Goal: Answer question/provide support: Share knowledge or assist other users

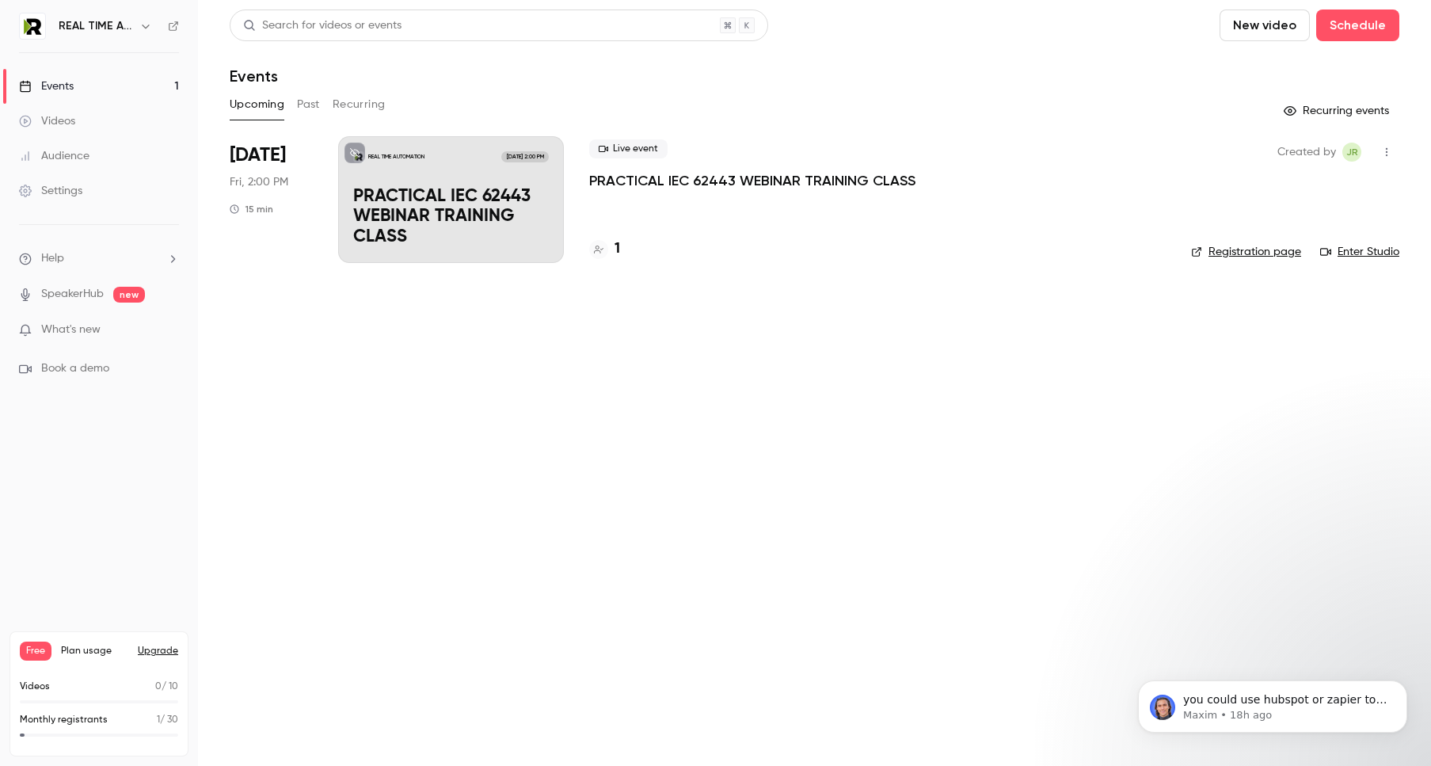
click at [703, 181] on p "PRACTICAL IEC 62443 WEBINAR TRAINING CLASS" at bounding box center [752, 180] width 326 height 19
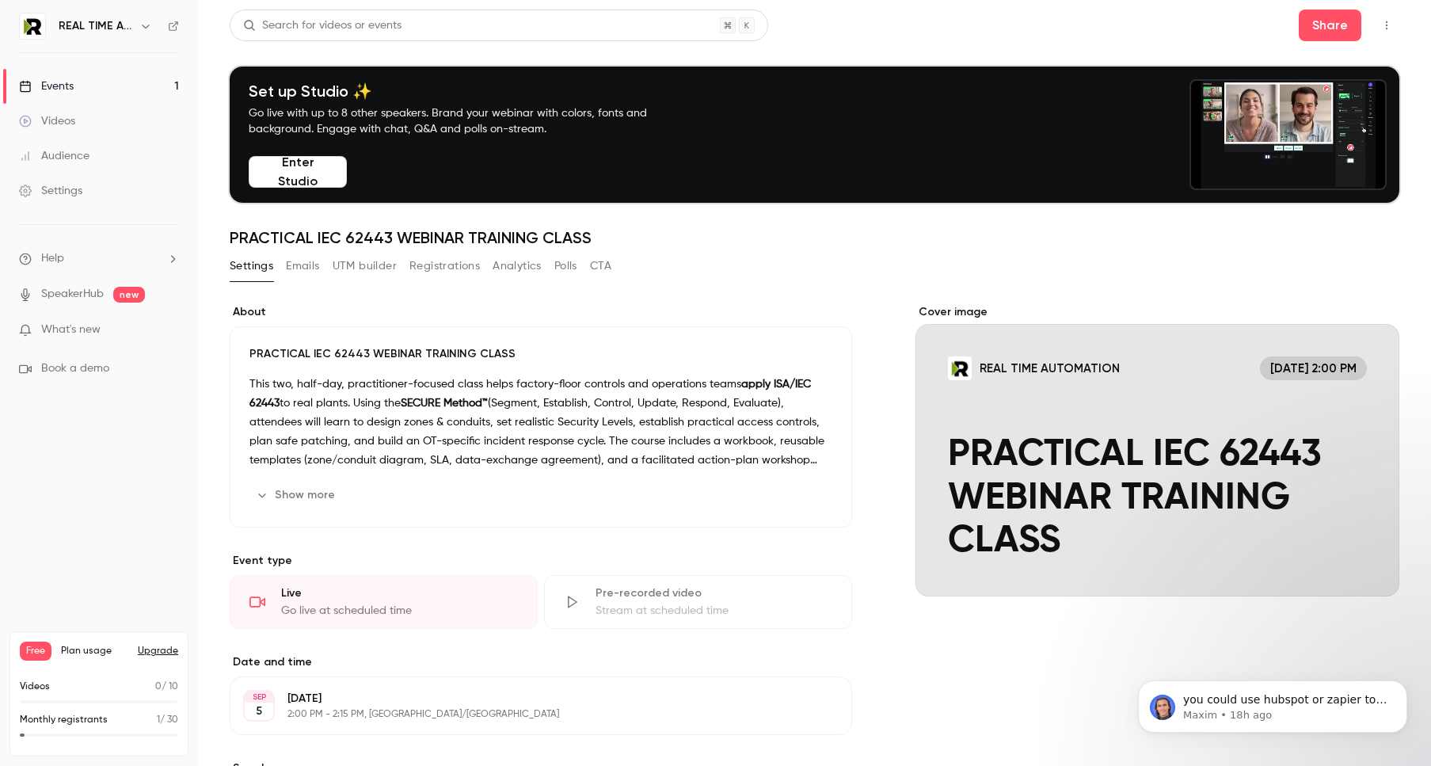
click at [294, 177] on button "Enter Studio" at bounding box center [298, 172] width 98 height 32
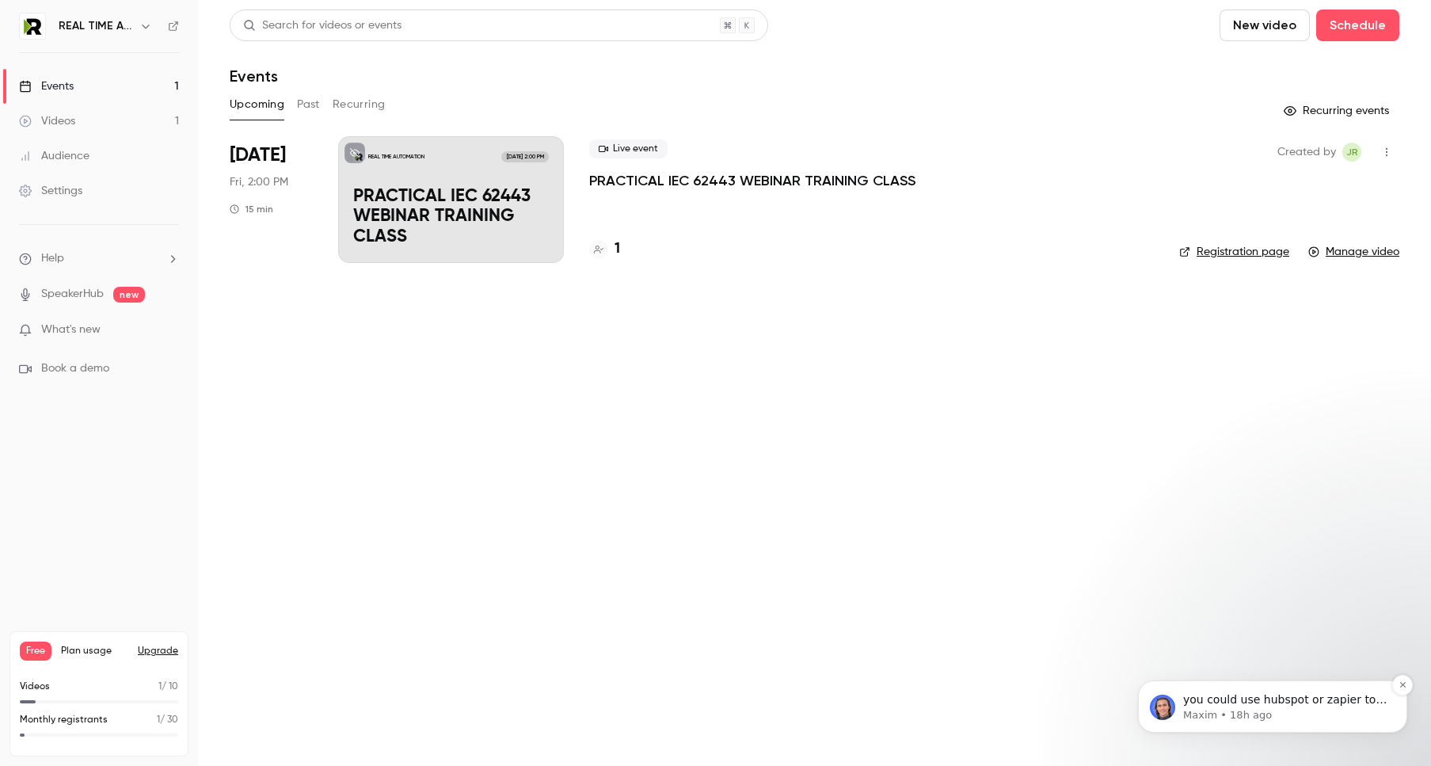
click at [1216, 707] on div "you could use hubspot or zapier to register people from session 1 to session 2,…" at bounding box center [1285, 700] width 209 height 21
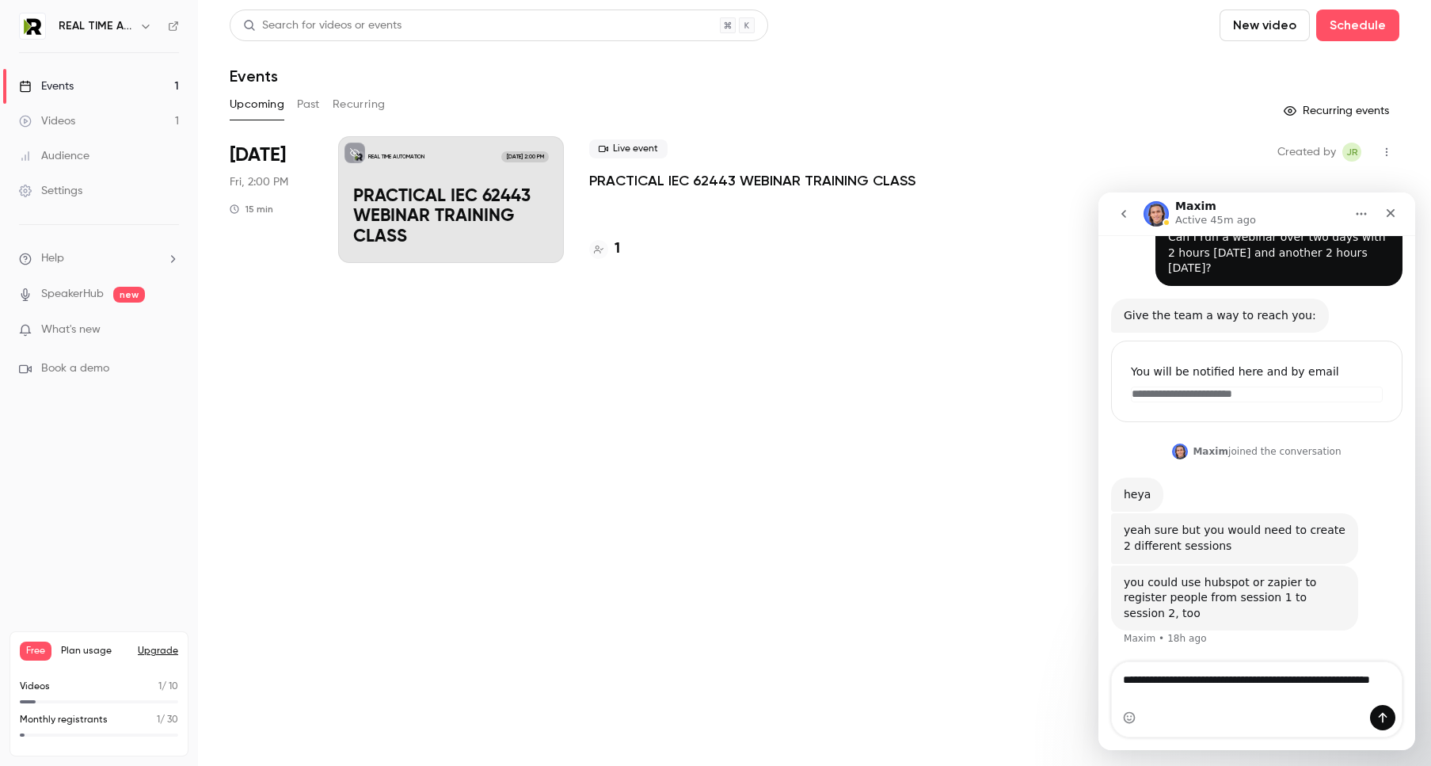
scroll to position [65, 0]
type textarea "**********"
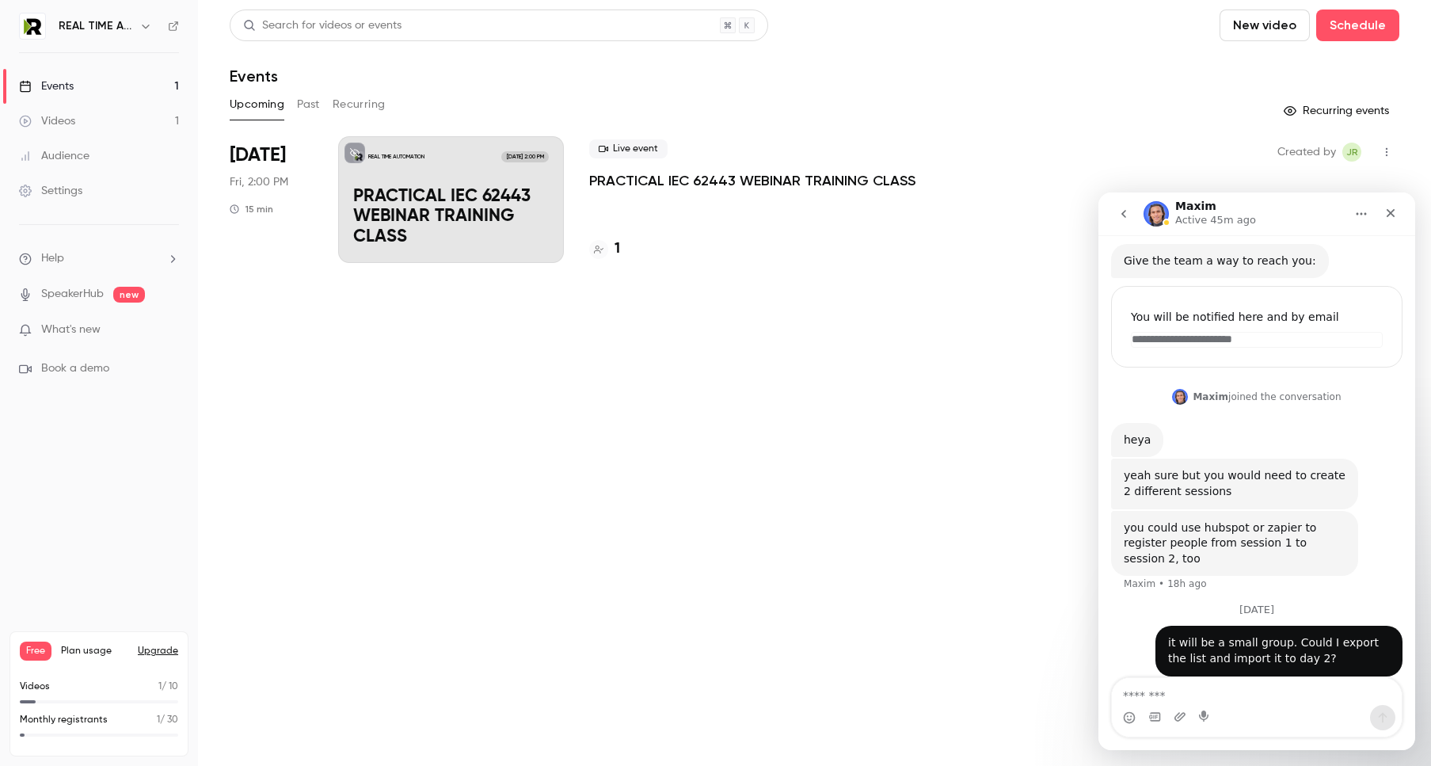
scroll to position [154, 0]
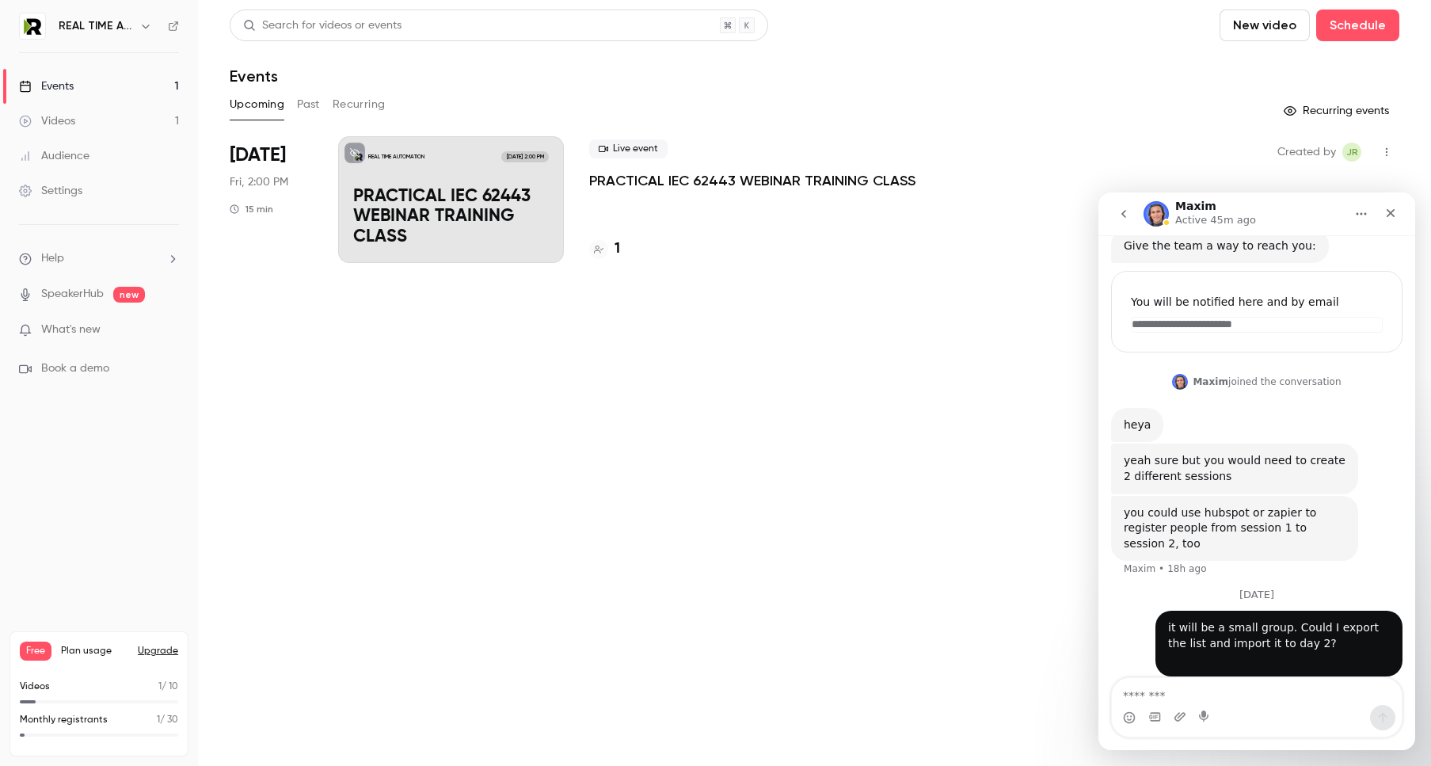
click at [867, 409] on main "Search for videos or events New video Schedule Events Upcoming Past Recurring R…" at bounding box center [814, 383] width 1233 height 766
